Goal: Information Seeking & Learning: Learn about a topic

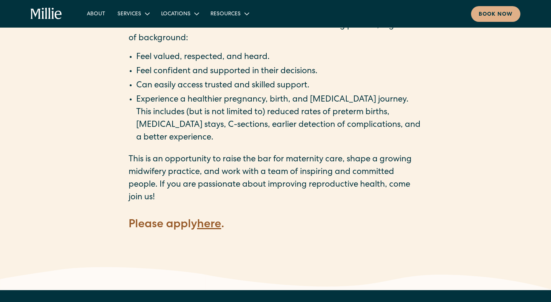
scroll to position [1007, 0]
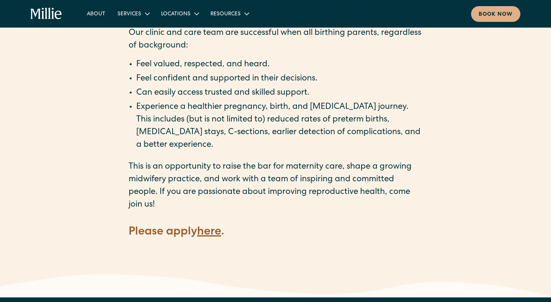
click at [205, 226] on strong "here" at bounding box center [209, 231] width 24 height 11
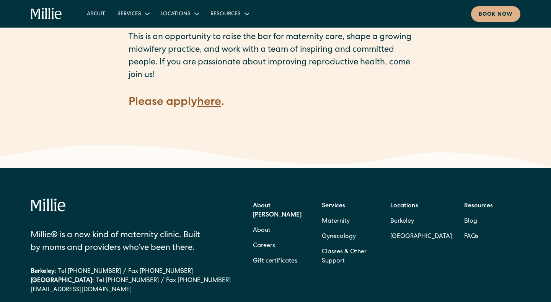
scroll to position [1112, 0]
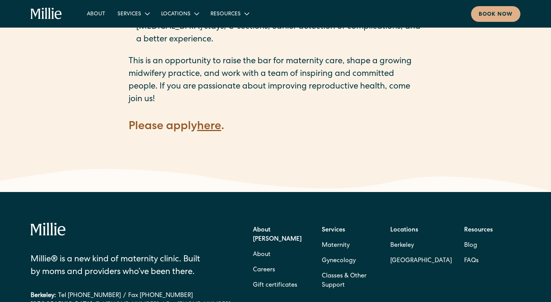
click at [213, 121] on strong "here" at bounding box center [209, 126] width 24 height 11
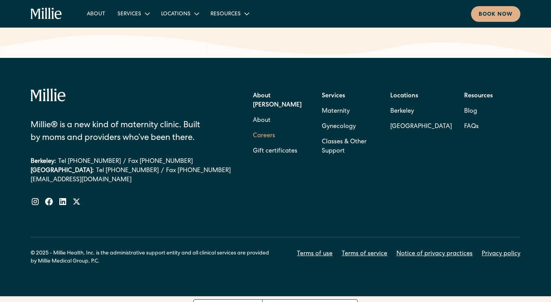
click at [265, 128] on link "Careers" at bounding box center [264, 135] width 22 height 15
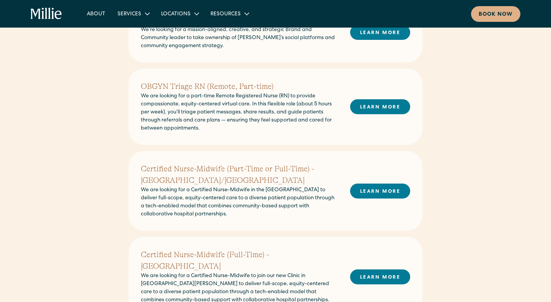
scroll to position [225, 0]
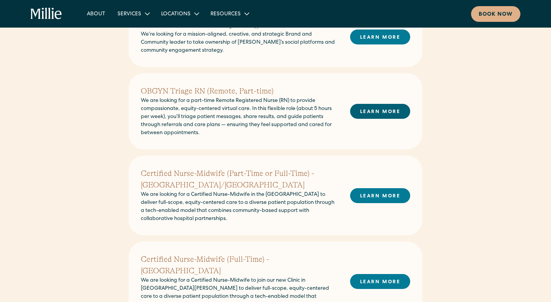
click at [365, 112] on link "LEARN MORE" at bounding box center [380, 111] width 60 height 15
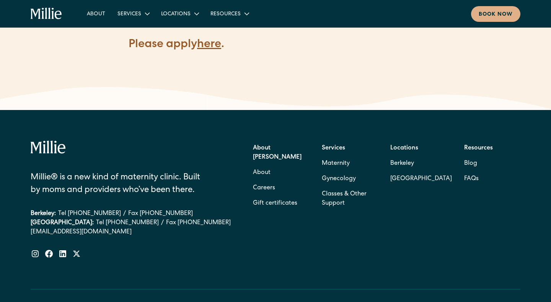
scroll to position [1187, 0]
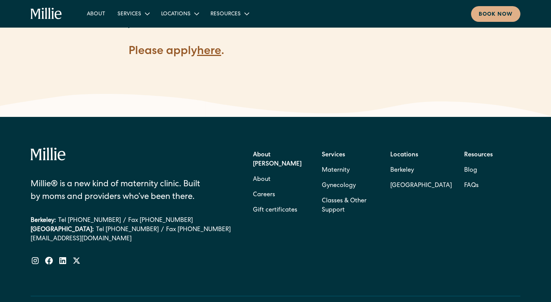
click at [211, 60] on p "‍" at bounding box center [276, 66] width 294 height 13
click at [209, 46] on strong "here" at bounding box center [209, 51] width 24 height 11
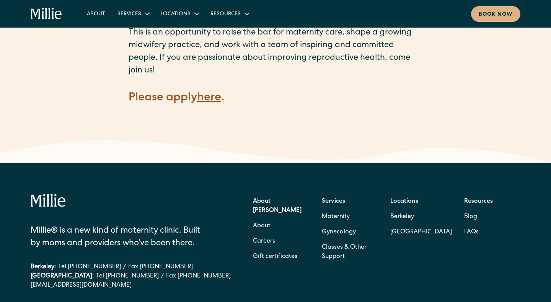
scroll to position [1246, 0]
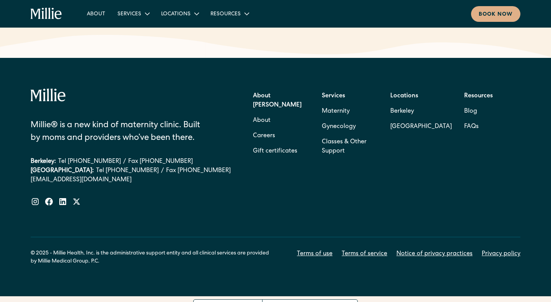
click at [93, 175] on link "[EMAIL_ADDRESS][DOMAIN_NAME]" at bounding box center [131, 179] width 201 height 9
